Goal: Check status

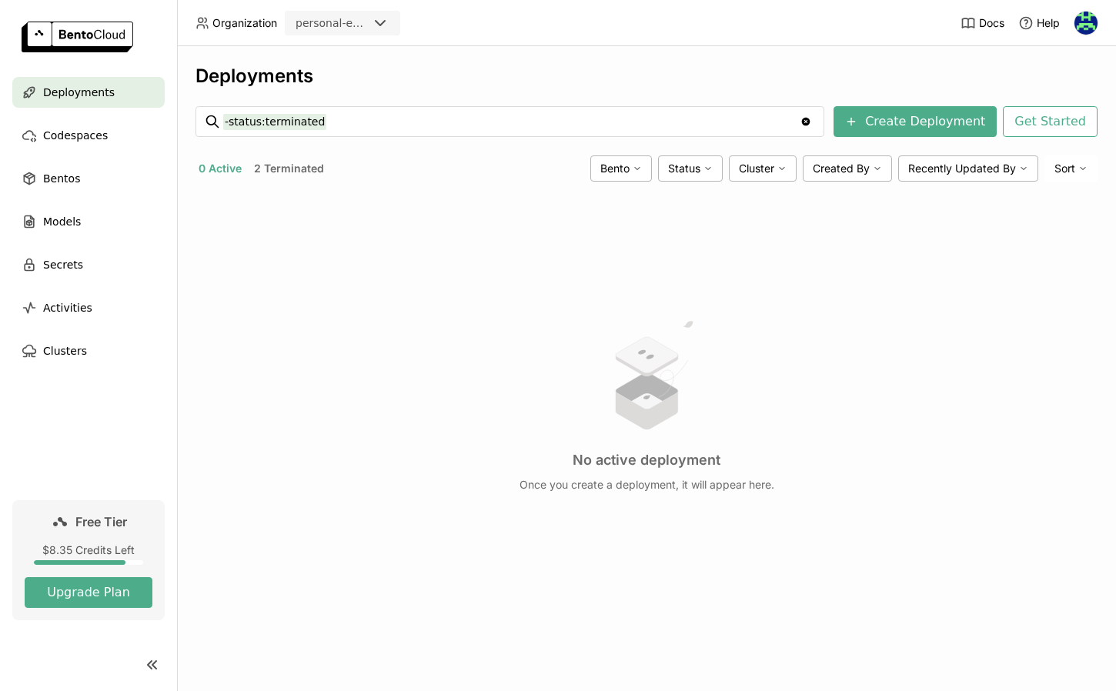
click at [293, 173] on button "2 Terminated" at bounding box center [289, 169] width 76 height 20
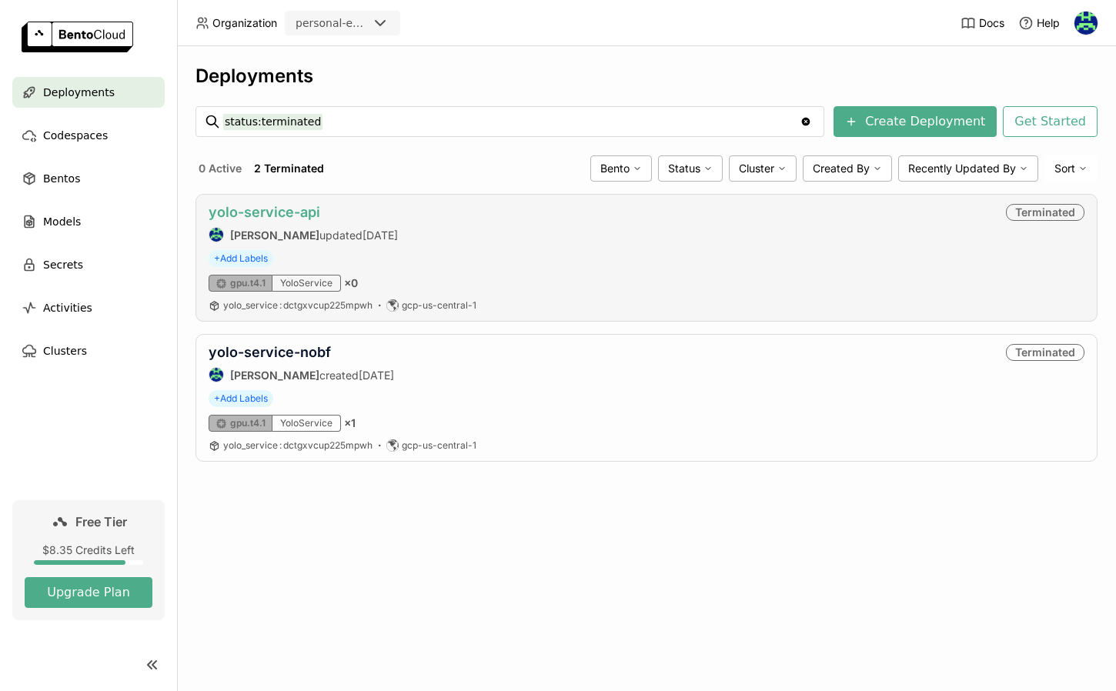
click at [299, 210] on link "yolo-service-api" at bounding box center [265, 212] width 112 height 16
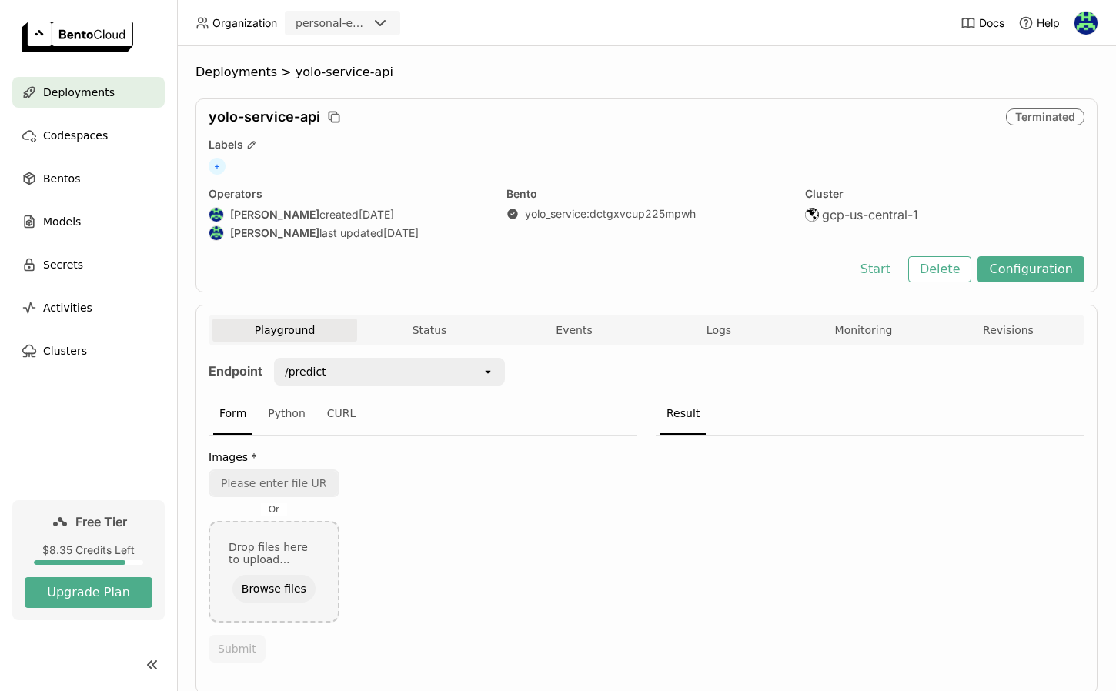
scroll to position [45, 0]
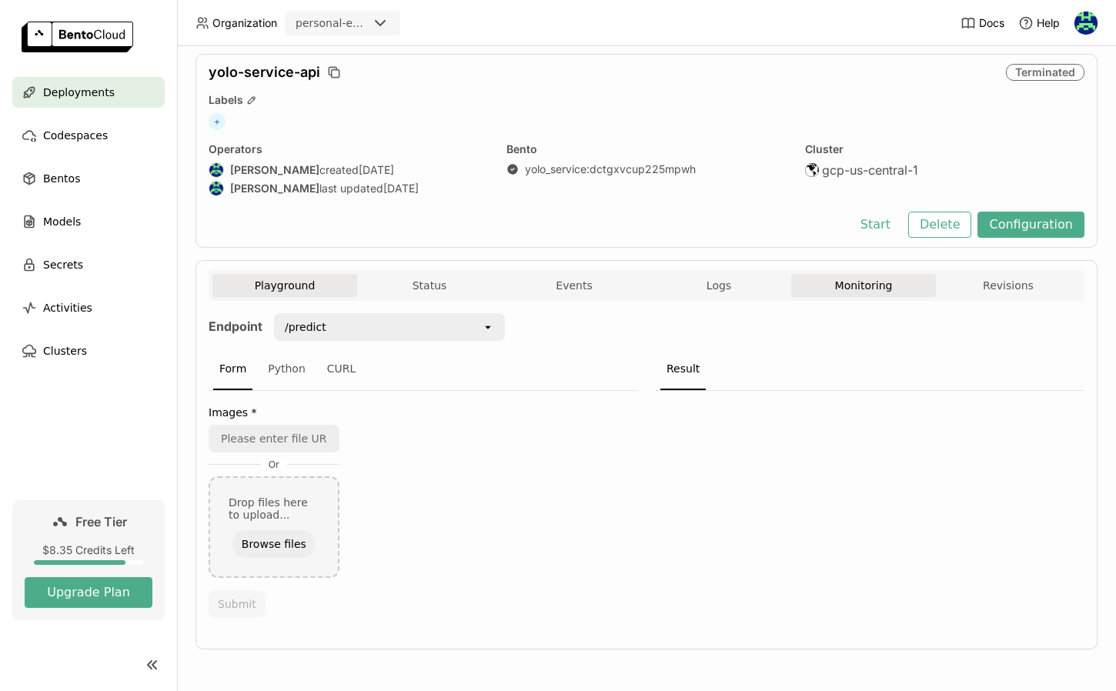
click at [846, 289] on button "Monitoring" at bounding box center [863, 285] width 145 height 23
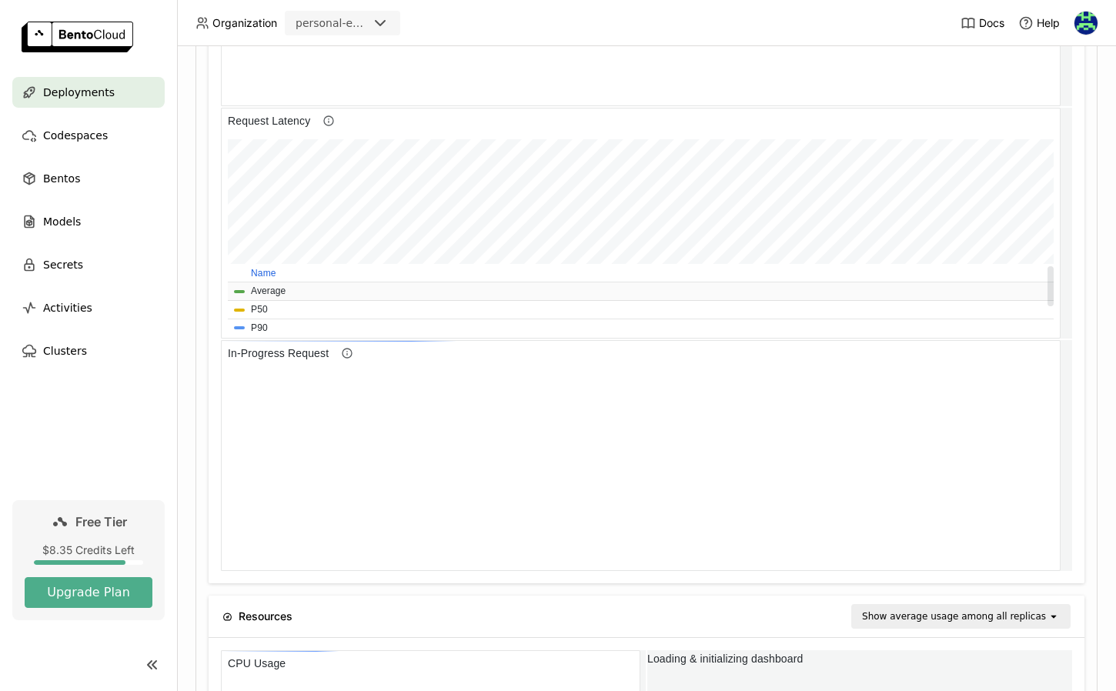
scroll to position [7, 7]
